Goal: Task Accomplishment & Management: Manage account settings

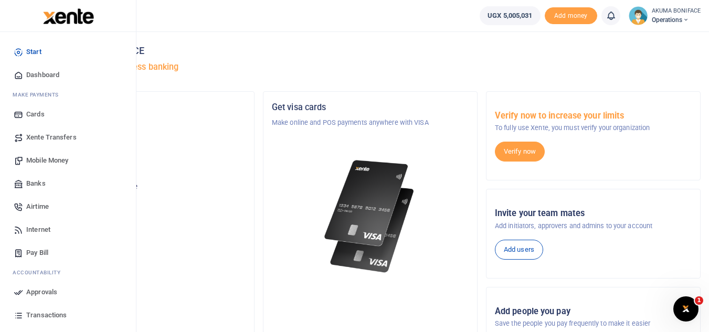
click at [46, 159] on span "Mobile Money" at bounding box center [47, 160] width 42 height 10
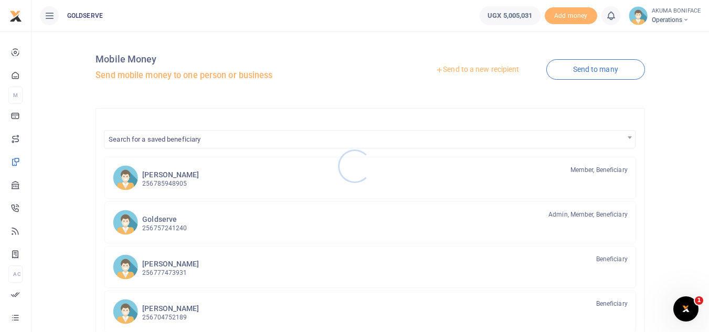
click at [480, 70] on div at bounding box center [354, 166] width 709 height 332
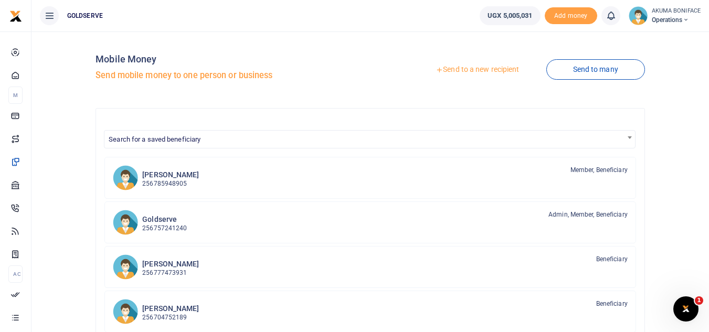
click at [460, 70] on link "Send to a new recipient" at bounding box center [477, 69] width 137 height 19
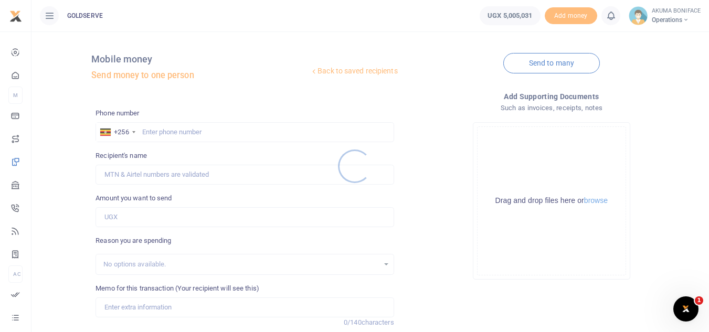
click at [206, 131] on div at bounding box center [354, 166] width 709 height 332
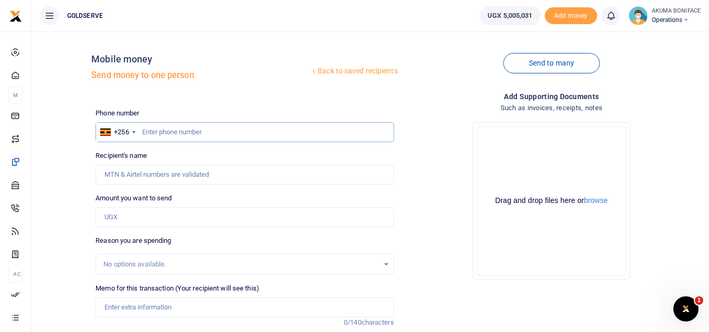
click at [194, 131] on input "text" at bounding box center [244, 132] width 298 height 20
click at [170, 129] on input "text" at bounding box center [244, 132] width 298 height 20
paste input "0777 661600"
type input "0777661600"
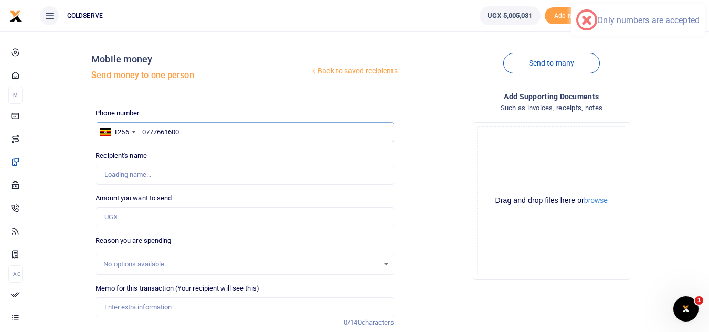
type input "[PERSON_NAME]"
type input "0777661600"
click at [142, 220] on input "Amount you want to send" at bounding box center [244, 217] width 298 height 20
click at [297, 193] on div "Amount you want to send Amount is required." at bounding box center [244, 210] width 298 height 34
click at [199, 213] on input "Amount you want to send" at bounding box center [244, 217] width 298 height 20
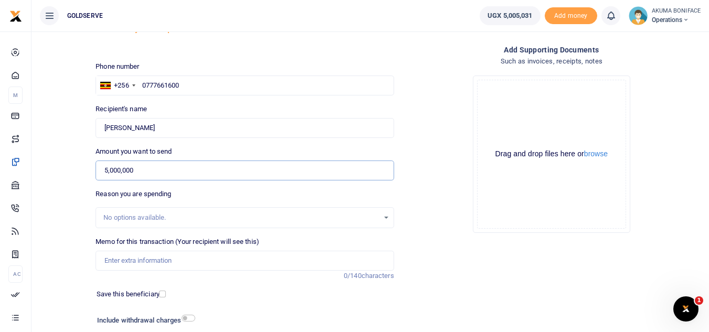
scroll to position [47, 0]
type input "5,000,000"
click at [171, 259] on input "Memo for this transaction (Your recipient will see this)" at bounding box center [244, 260] width 298 height 20
type input "COGS CEIR"
click at [204, 298] on div at bounding box center [189, 294] width 49 height 10
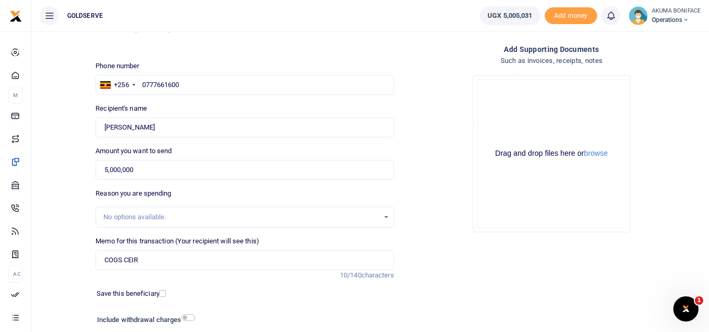
scroll to position [122, 0]
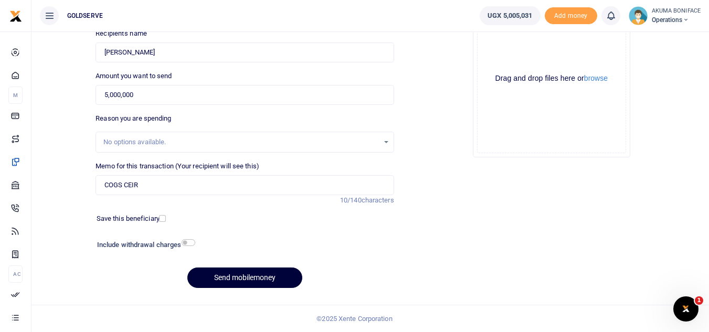
click at [254, 279] on button "Send mobilemoney" at bounding box center [244, 278] width 115 height 20
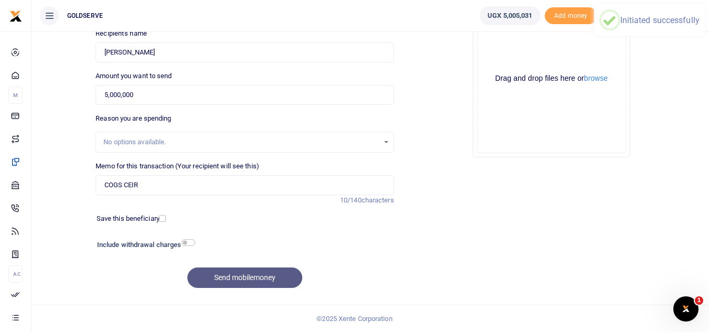
scroll to position [0, 0]
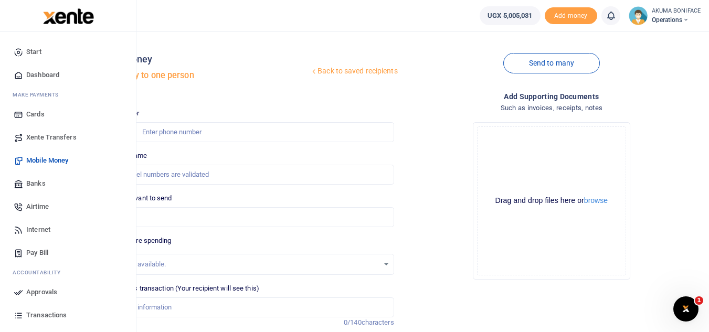
scroll to position [65, 0]
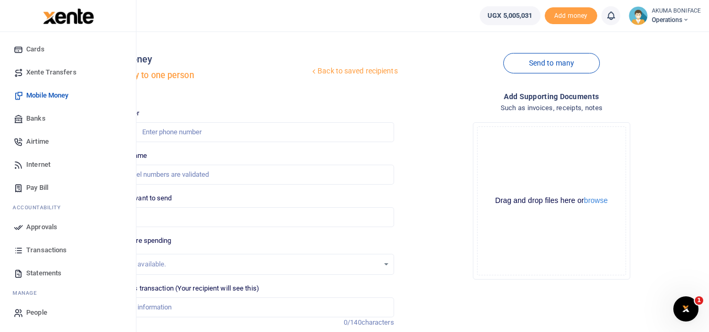
click at [49, 230] on span "Approvals" at bounding box center [41, 227] width 31 height 10
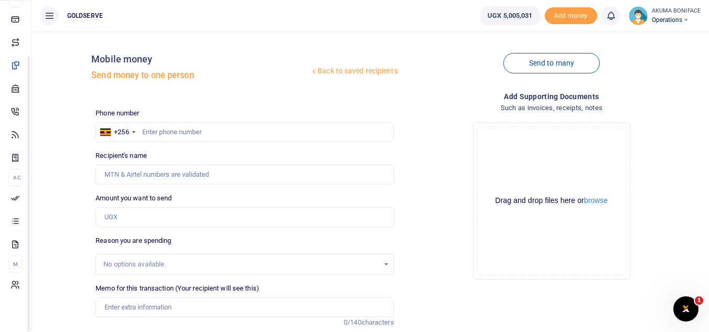
scroll to position [66, 0]
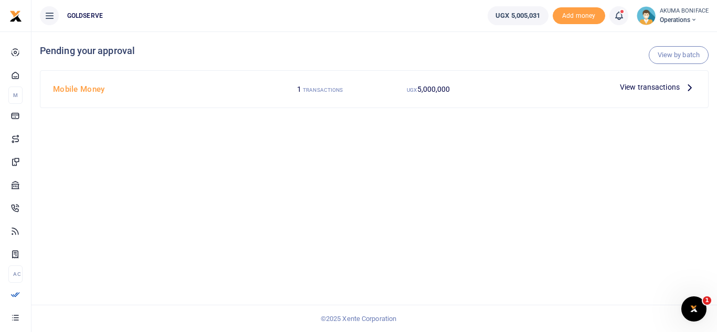
click at [639, 88] on span "View transactions" at bounding box center [649, 87] width 60 height 12
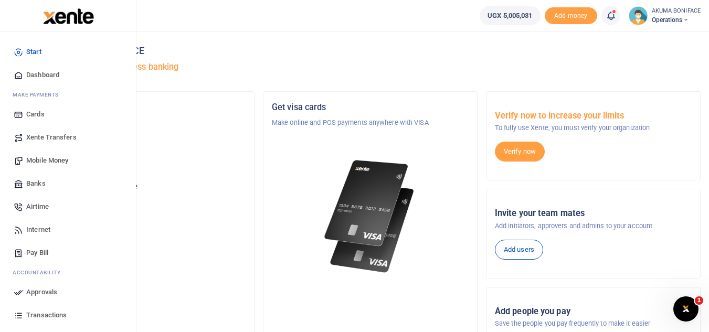
click at [61, 158] on span "Mobile Money" at bounding box center [47, 160] width 42 height 10
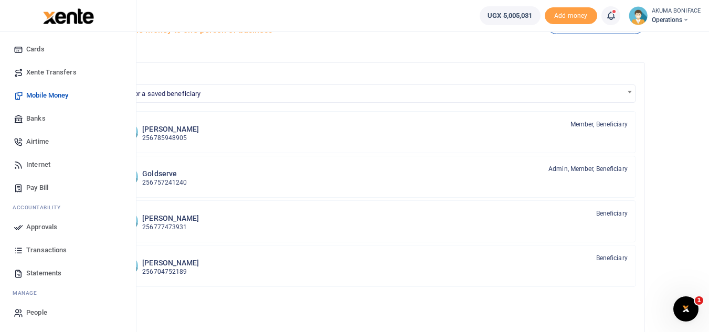
scroll to position [71, 0]
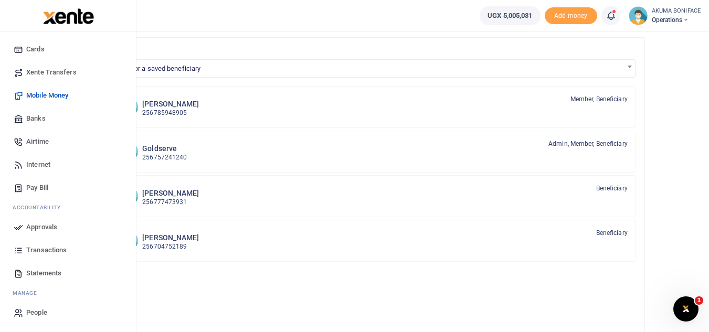
click at [48, 230] on span "Approvals" at bounding box center [41, 227] width 31 height 10
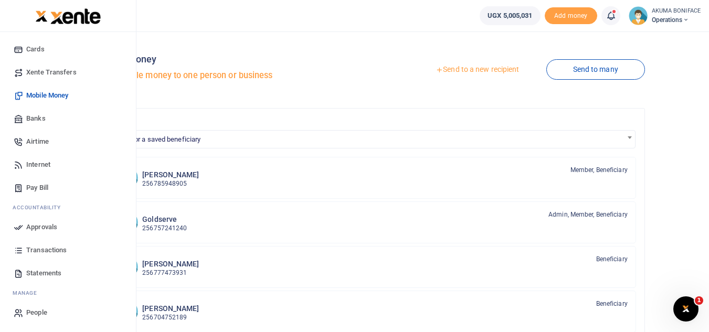
scroll to position [65, 0]
click at [46, 228] on span "Approvals" at bounding box center [41, 227] width 31 height 10
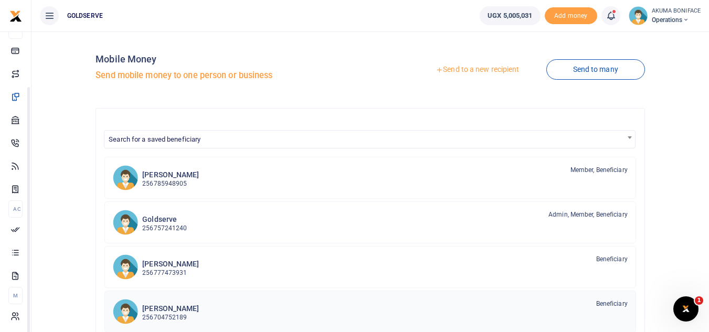
scroll to position [66, 0]
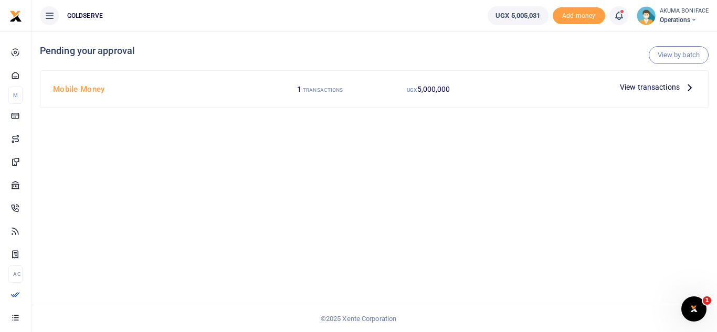
click at [674, 87] on span "View transactions" at bounding box center [649, 87] width 60 height 12
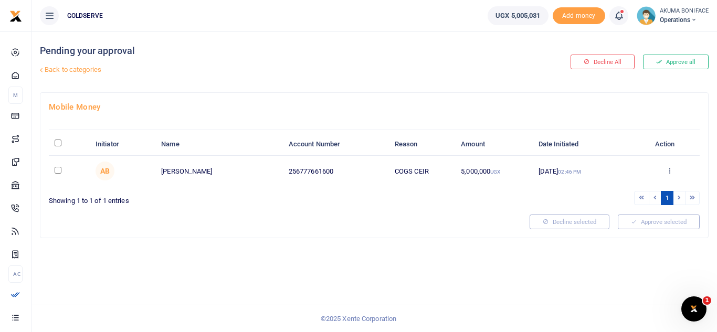
click at [57, 168] on input "checkbox" at bounding box center [58, 170] width 7 height 7
checkbox input "true"
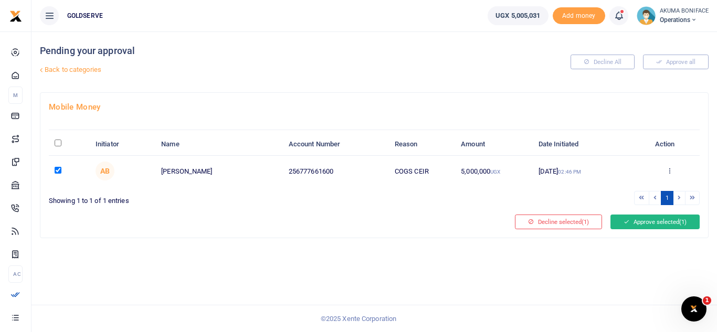
click at [672, 223] on button "Approve selected (1)" at bounding box center [654, 222] width 89 height 15
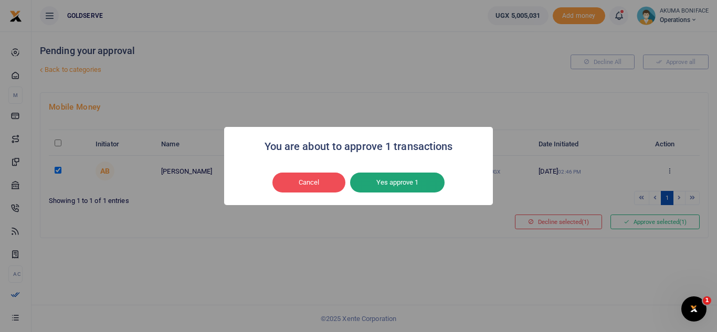
click at [399, 174] on button "Yes approve 1" at bounding box center [397, 183] width 94 height 20
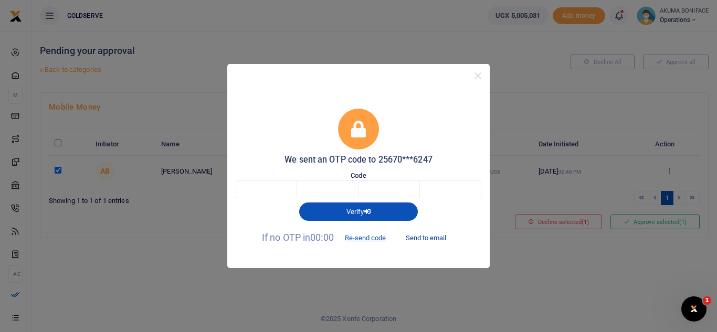
click at [426, 238] on button "Send to email" at bounding box center [426, 238] width 58 height 18
click at [277, 189] on input "text" at bounding box center [266, 189] width 61 height 18
type input "3"
type input "5"
type input "0"
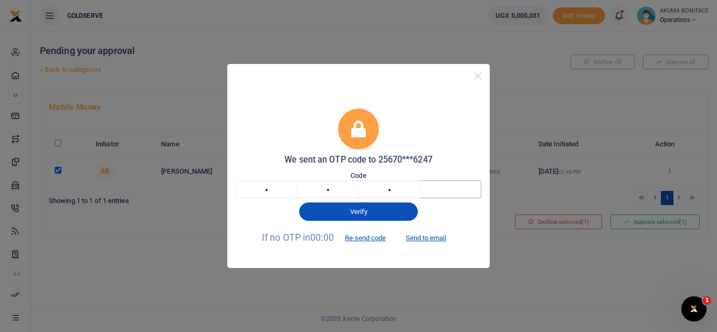
type input "1"
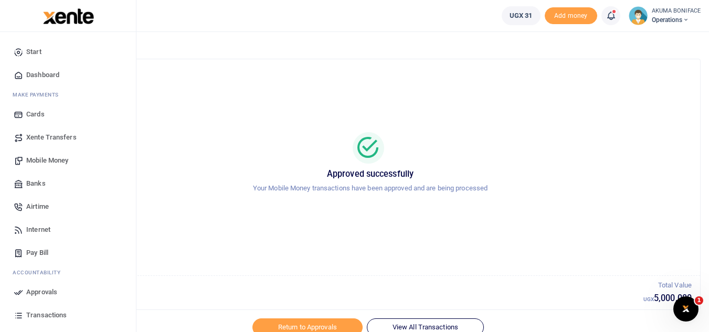
click at [42, 159] on span "Mobile Money" at bounding box center [47, 160] width 42 height 10
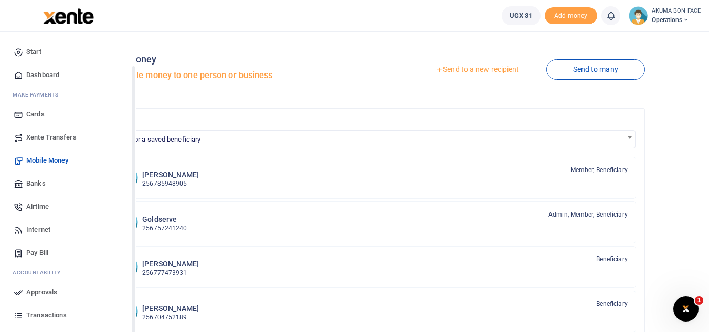
scroll to position [65, 0]
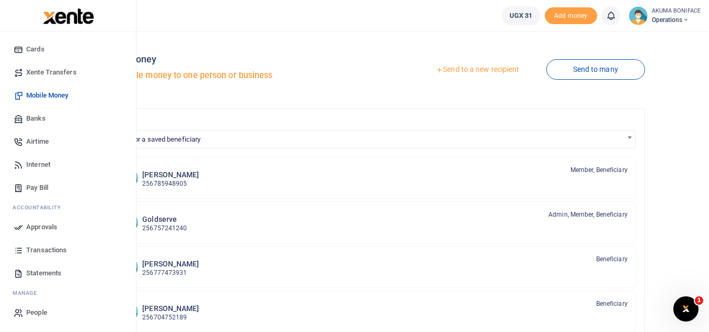
click at [41, 247] on span "Transactions" at bounding box center [46, 250] width 40 height 10
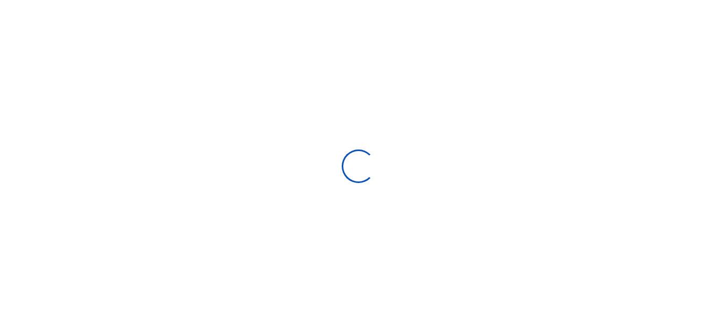
select select
type input "[DATE] - [DATE]"
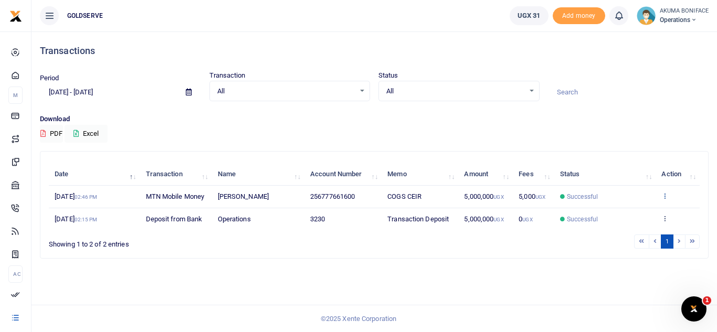
click at [665, 193] on icon at bounding box center [664, 195] width 7 height 7
click at [662, 194] on icon at bounding box center [664, 195] width 7 height 7
click at [635, 210] on link "View details" at bounding box center [626, 213] width 83 height 15
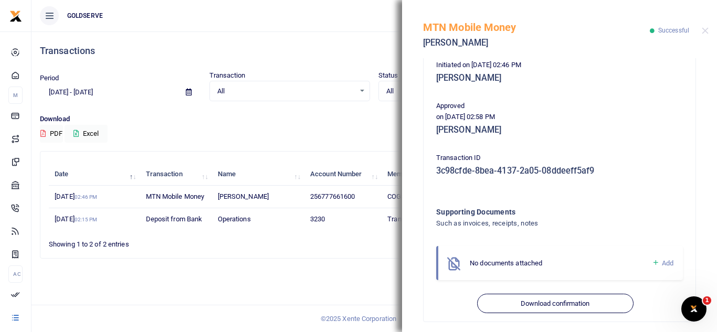
scroll to position [226, 0]
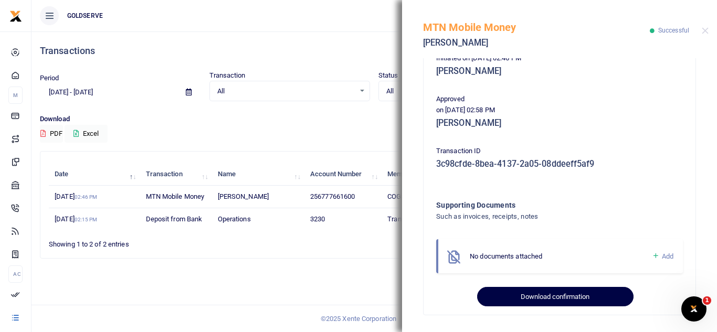
click at [556, 300] on button "Download confirmation" at bounding box center [555, 297] width 156 height 20
